Goal: Transaction & Acquisition: Purchase product/service

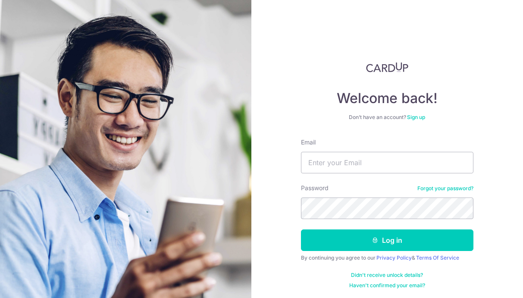
click at [393, 149] on div "Email" at bounding box center [387, 155] width 173 height 35
click at [386, 160] on input "Email" at bounding box center [387, 163] width 173 height 22
type input "bryaan.lea@gmail.com"
click at [301, 230] on button "Log in" at bounding box center [387, 241] width 173 height 22
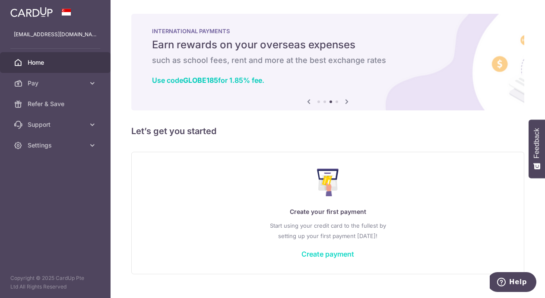
click at [338, 252] on link "Create payment" at bounding box center [327, 254] width 53 height 9
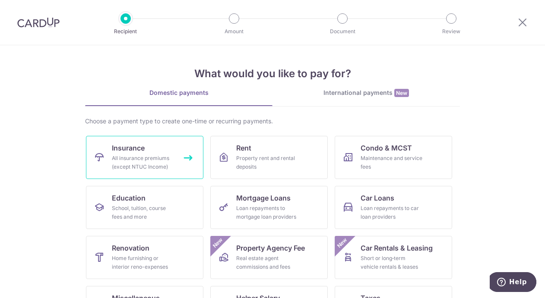
click at [168, 160] on div "All insurance premiums (except NTUC Income)" at bounding box center [143, 162] width 62 height 17
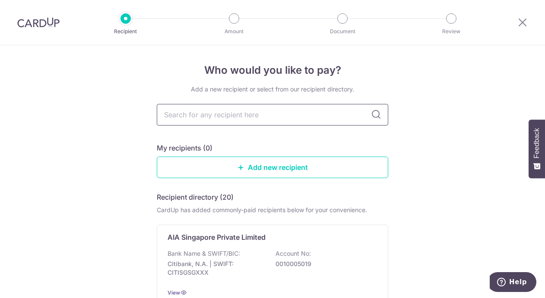
click at [226, 117] on input "text" at bounding box center [272, 115] width 231 height 22
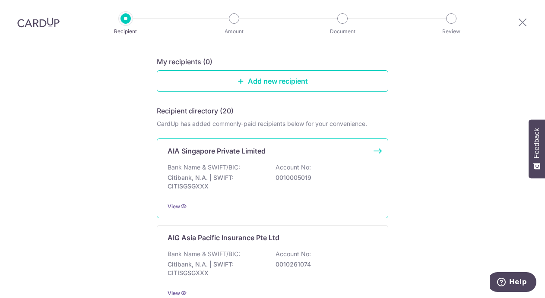
scroll to position [65, 0]
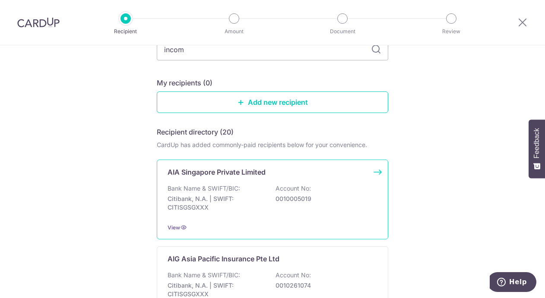
type input "income"
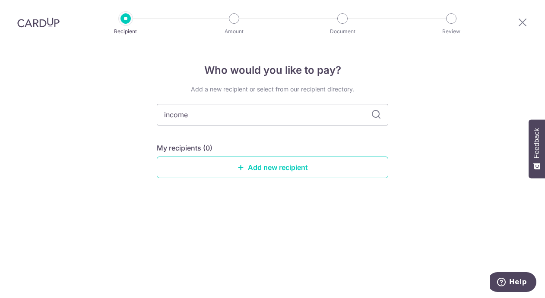
drag, startPoint x: 257, startPoint y: 113, endPoint x: 68, endPoint y: 103, distance: 189.7
click at [68, 103] on div "Who would you like to pay? Add a new recipient or select from our recipient dir…" at bounding box center [272, 171] width 545 height 253
type input "sompo"
click at [378, 113] on icon at bounding box center [376, 115] width 10 height 10
click at [377, 115] on icon at bounding box center [376, 115] width 10 height 10
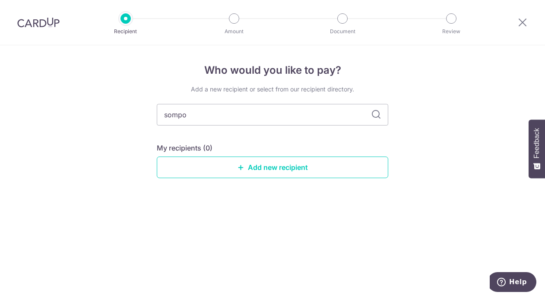
click at [377, 115] on icon at bounding box center [376, 115] width 10 height 10
click at [312, 163] on link "Add new recipient" at bounding box center [272, 168] width 231 height 22
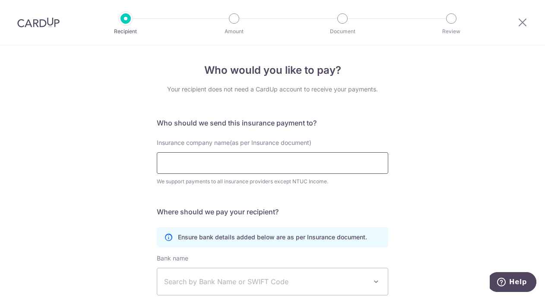
click at [342, 162] on input "Insurance company name(as per Insurance document)" at bounding box center [272, 163] width 231 height 22
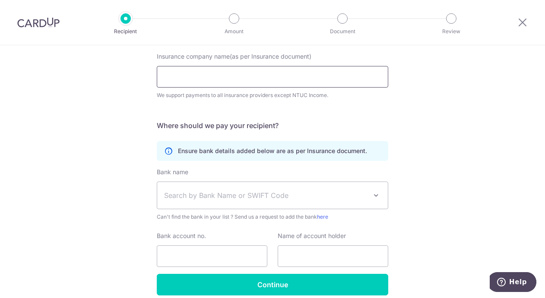
scroll to position [124, 0]
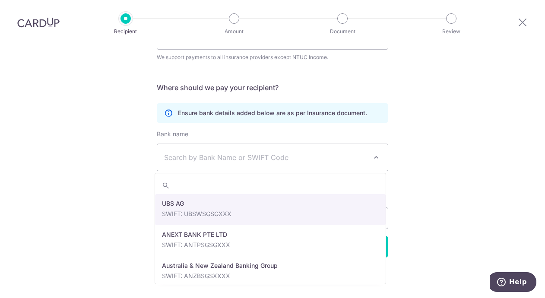
click at [309, 161] on span "Search by Bank Name or SWIFT Code" at bounding box center [265, 157] width 203 height 10
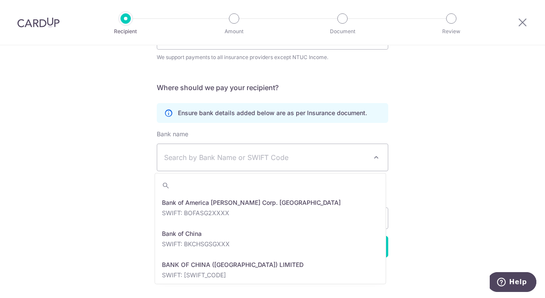
scroll to position [129, 0]
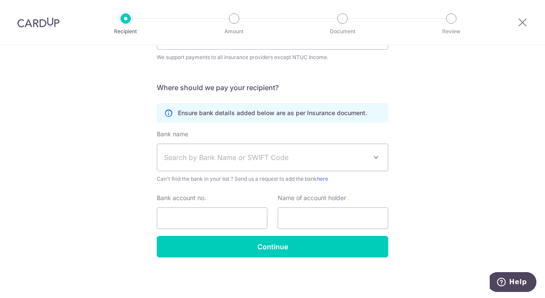
click at [298, 154] on span "Search by Bank Name or SWIFT Code" at bounding box center [265, 157] width 203 height 10
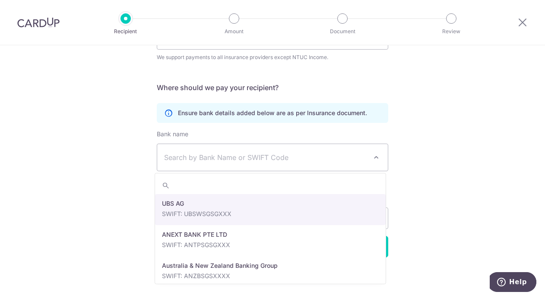
click at [298, 151] on span "Search by Bank Name or SWIFT Code" at bounding box center [272, 157] width 230 height 27
click at [430, 140] on div "Who would you like to pay? Your recipient does not need a CardUp account to rec…" at bounding box center [272, 109] width 545 height 377
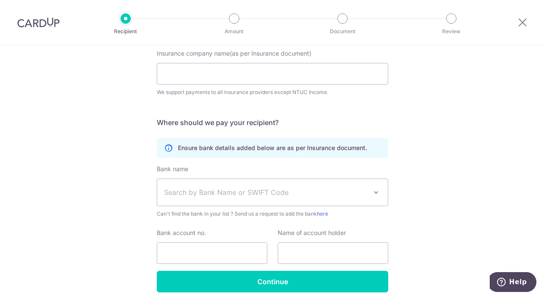
scroll to position [0, 0]
